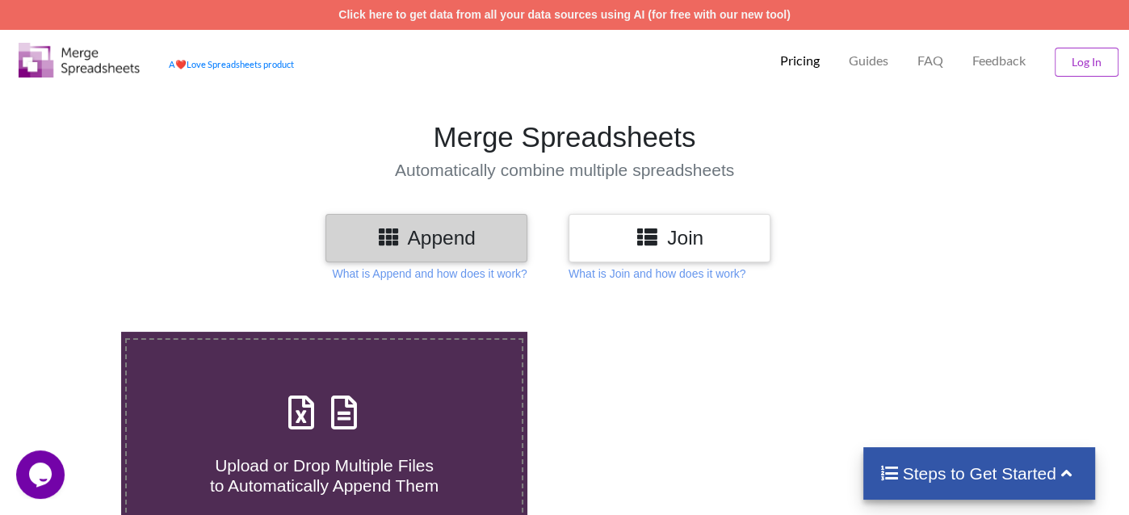
click at [354, 422] on icon at bounding box center [345, 405] width 40 height 34
click at [76, 332] on input "Upload or Drop Multiple Files to Automatically Append Them" at bounding box center [76, 332] width 0 height 0
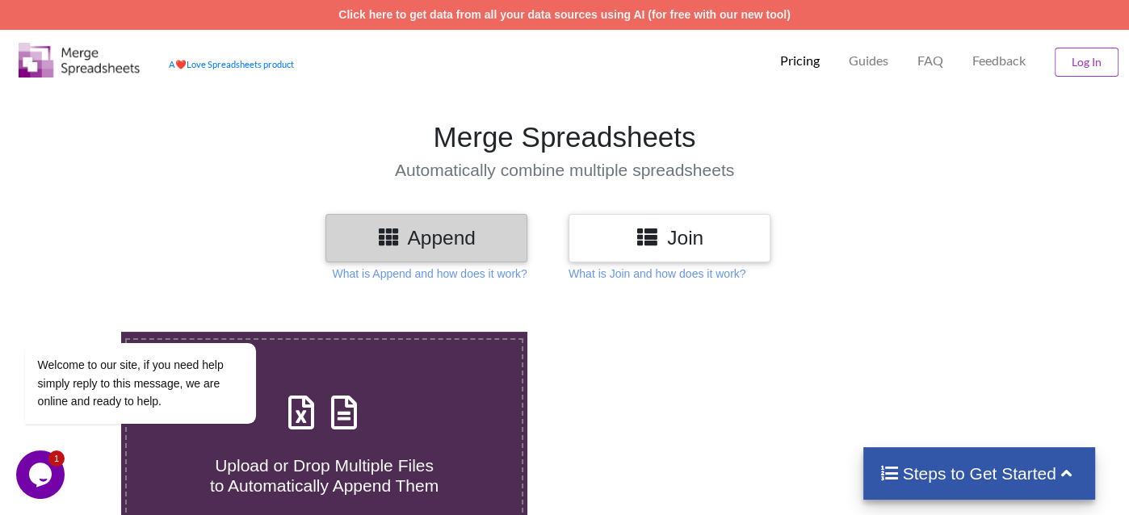
type input "C:\fakepath\Minimum_Data_Set_Report - 2025-08-10T220424.522.xlsx"
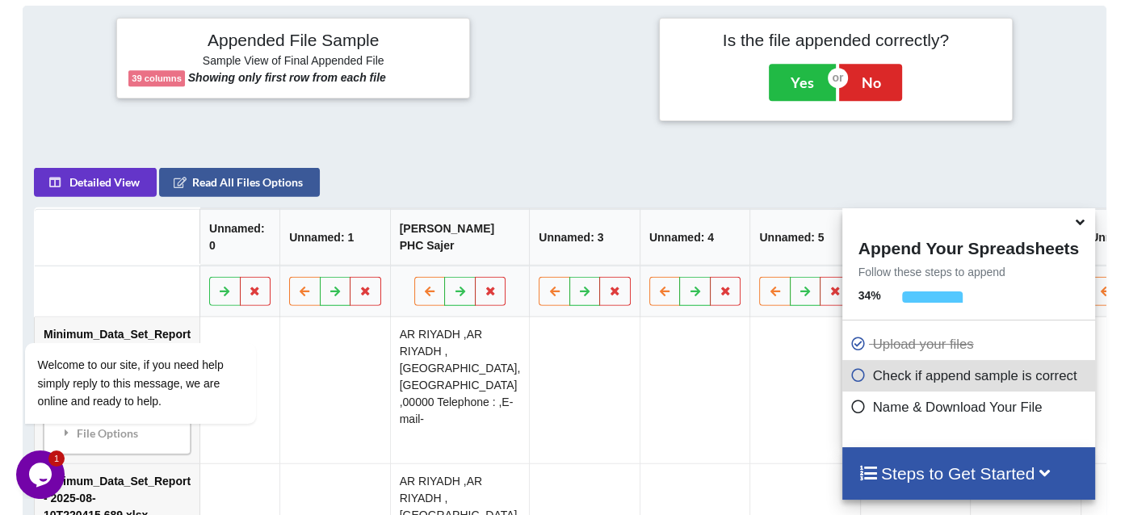
scroll to position [630, 0]
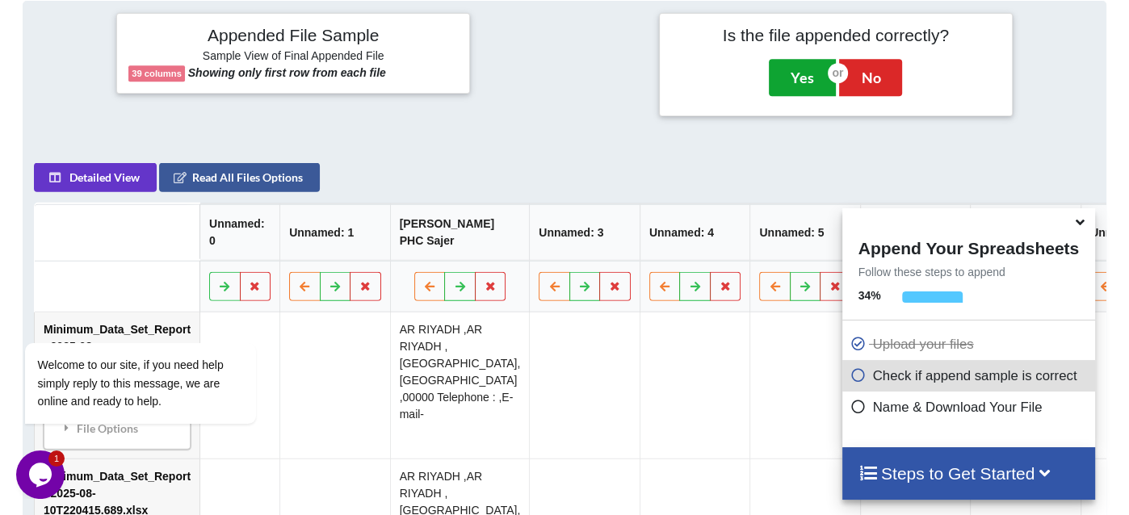
click at [798, 69] on button "Yes" at bounding box center [802, 77] width 67 height 37
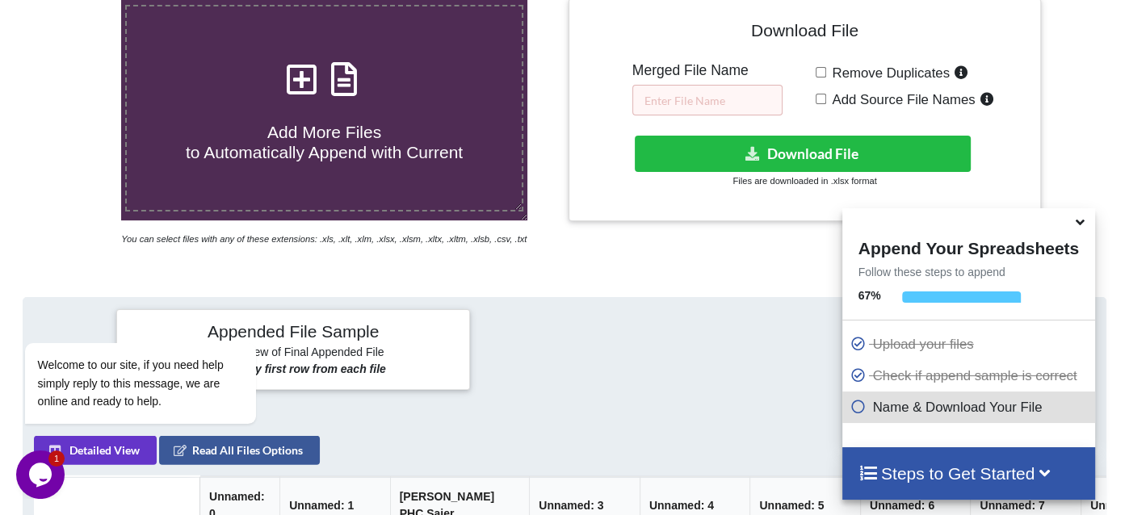
scroll to position [331, 0]
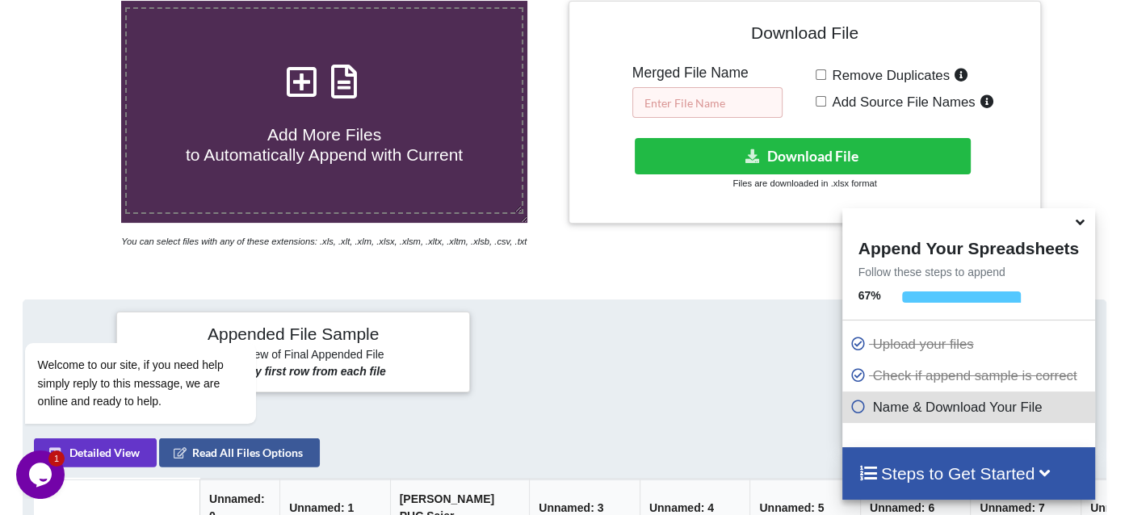
click at [682, 98] on input "text" at bounding box center [707, 102] width 150 height 31
type input "877400"
click at [844, 75] on span "Remove Duplicates" at bounding box center [888, 75] width 124 height 15
click at [826, 75] on input "Remove Duplicates" at bounding box center [821, 74] width 11 height 11
click at [821, 70] on input "Remove Duplicates" at bounding box center [821, 74] width 11 height 11
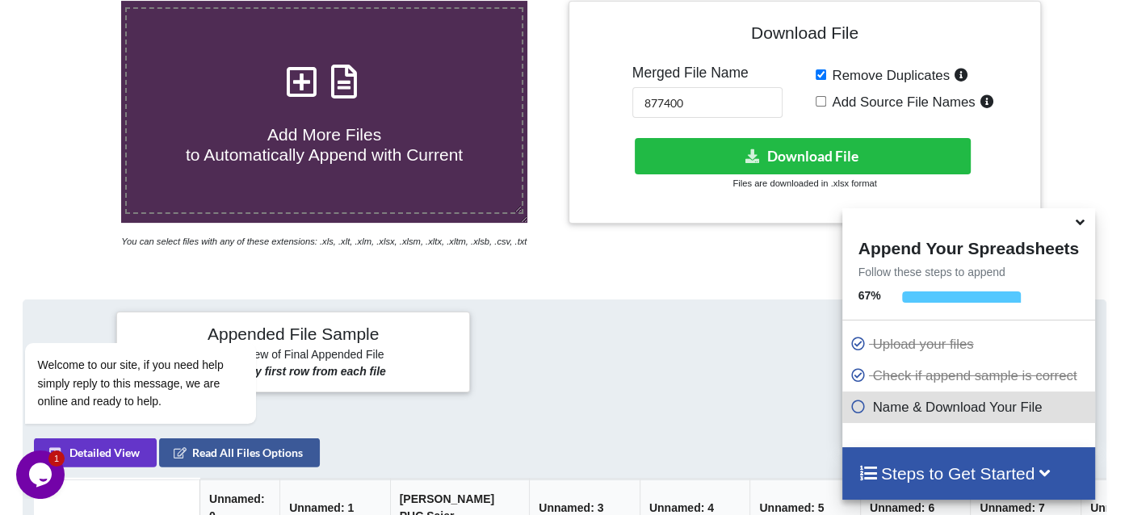
checkbox input "false"
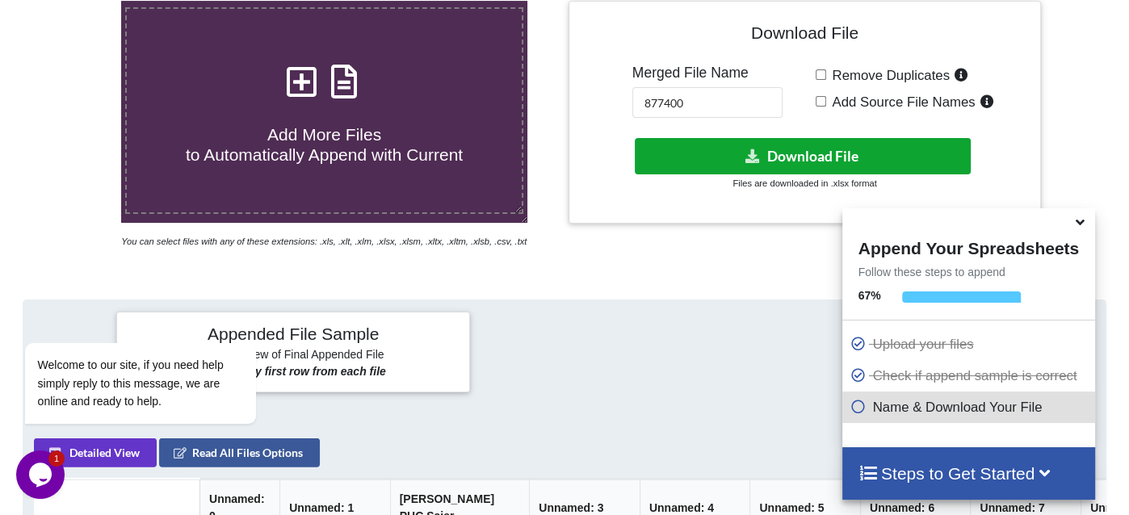
click at [772, 164] on button "Download File" at bounding box center [803, 156] width 336 height 36
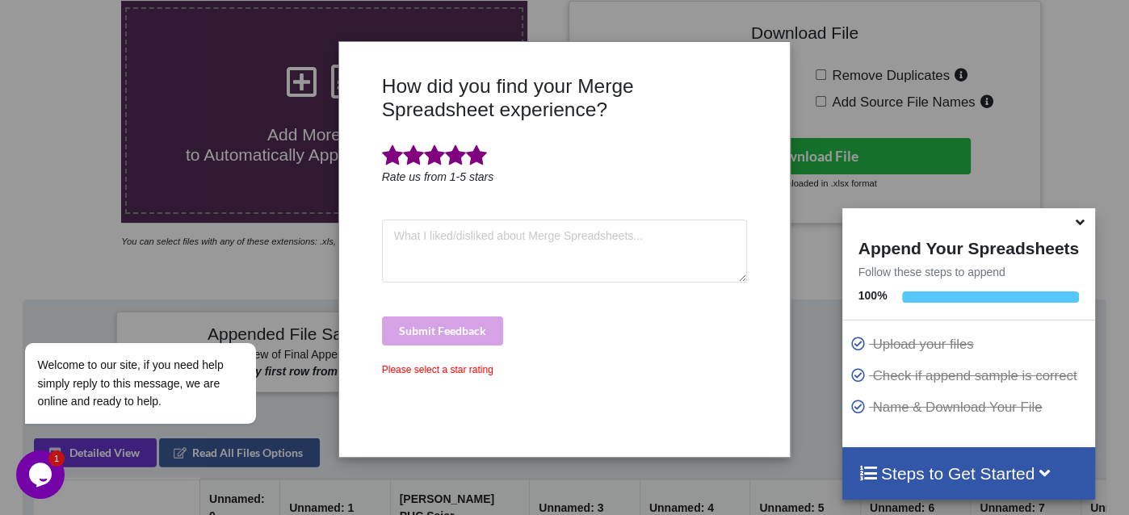
click at [468, 157] on span at bounding box center [476, 156] width 21 height 23
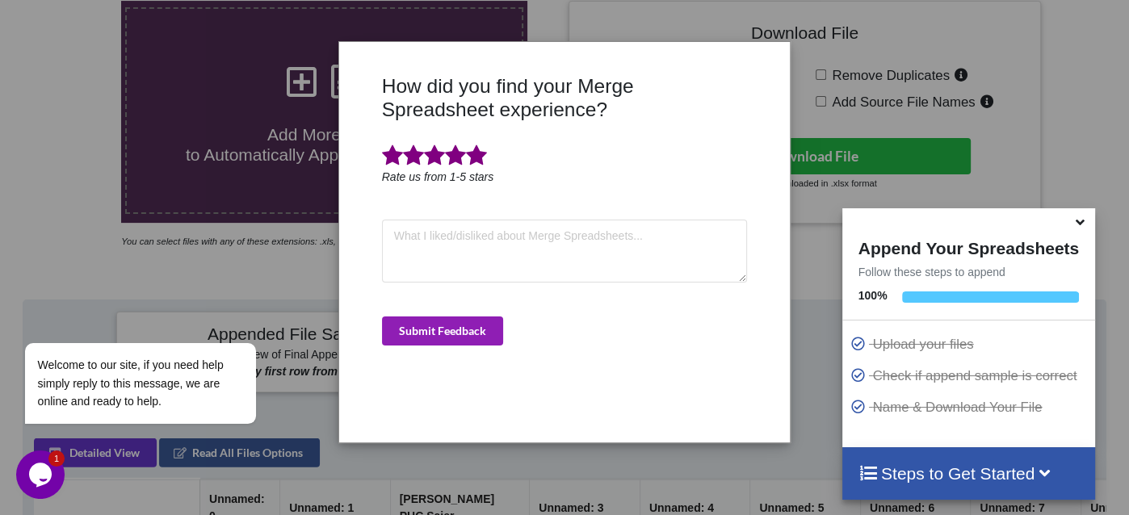
click at [435, 330] on button "Submit Feedback" at bounding box center [442, 331] width 121 height 29
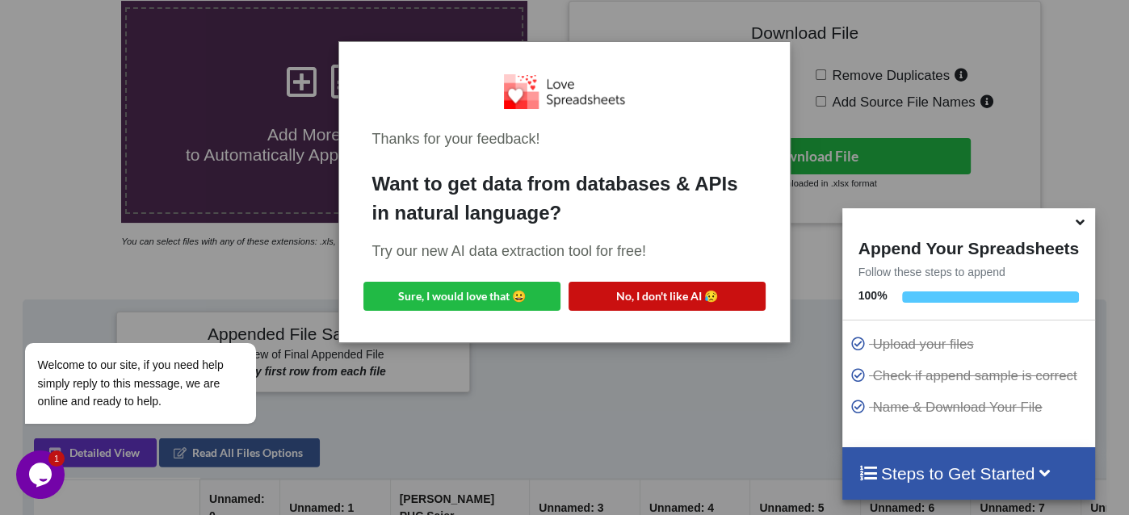
click at [648, 296] on button "No, I don't like AI 😥" at bounding box center [667, 296] width 197 height 29
